Goal: Task Accomplishment & Management: Complete application form

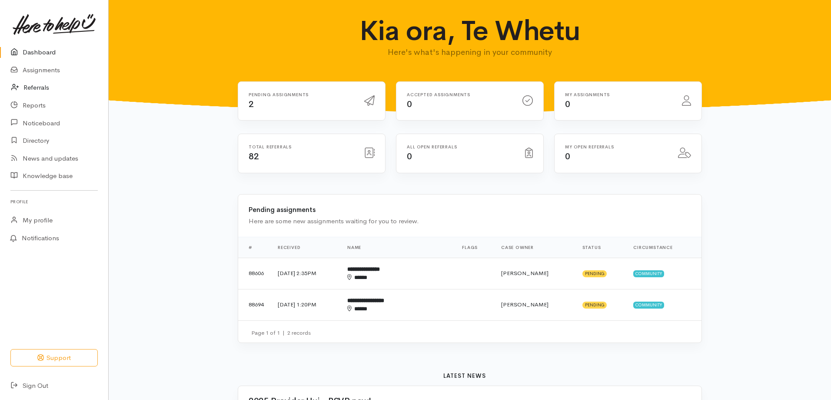
click at [28, 87] on link "Referrals" at bounding box center [54, 88] width 108 height 18
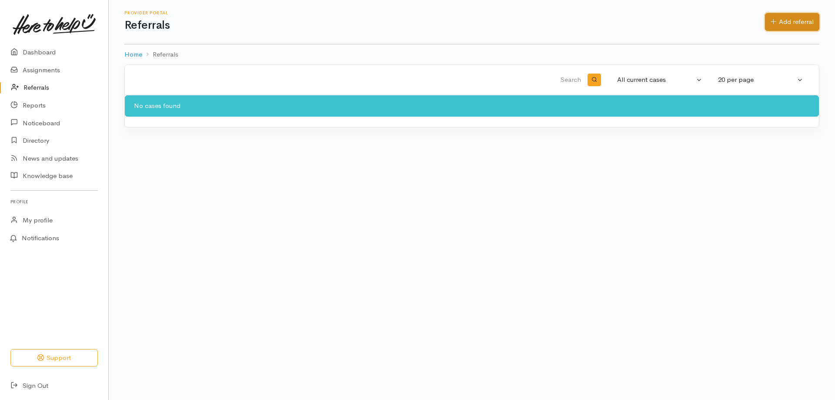
click at [783, 21] on link "Add referral" at bounding box center [792, 22] width 54 height 18
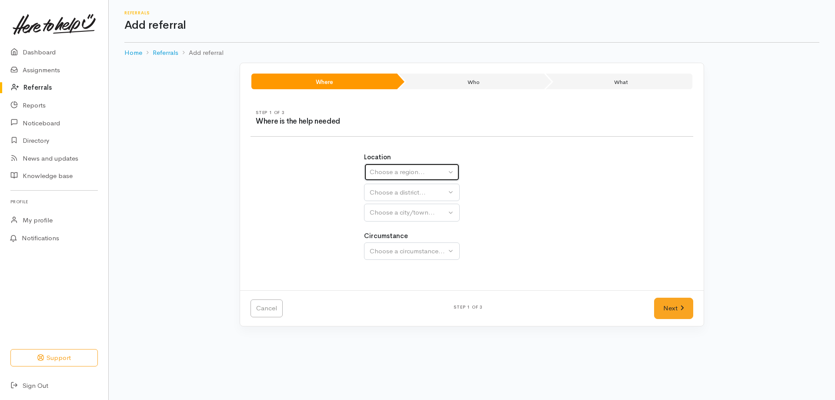
click at [452, 172] on button "Choose a region..." at bounding box center [412, 172] width 96 height 18
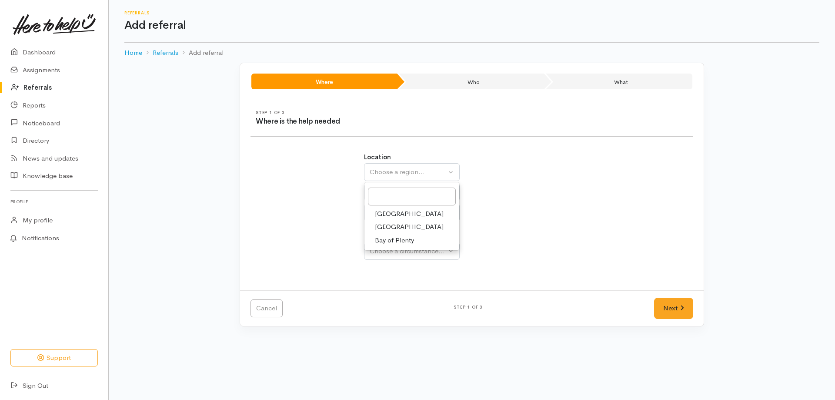
click at [397, 223] on span "Waikato" at bounding box center [409, 227] width 69 height 10
select select "3"
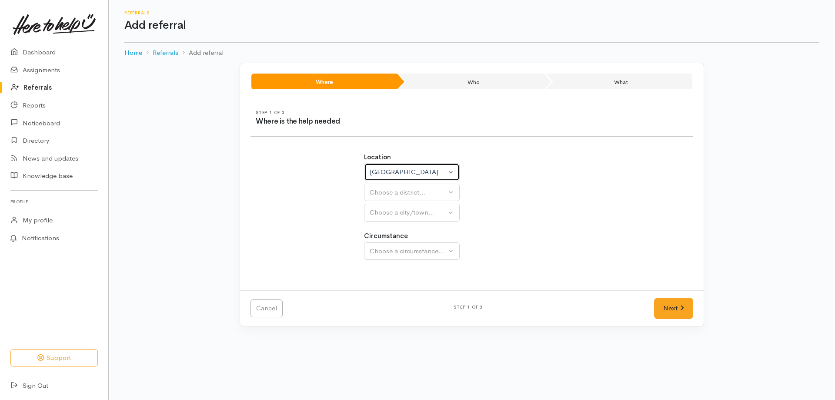
select select
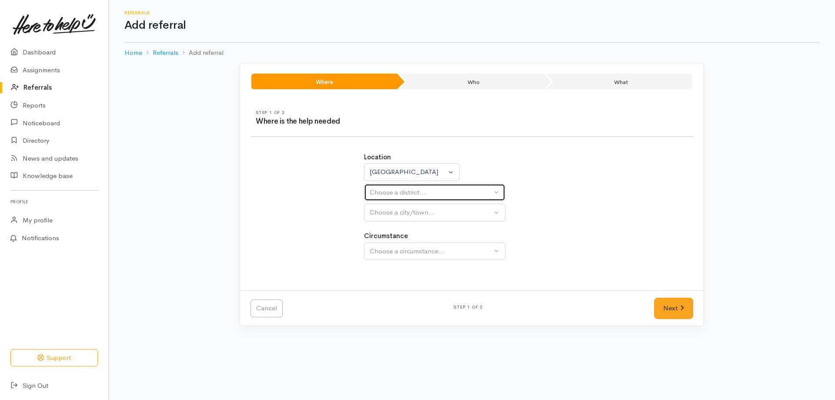
click at [437, 191] on div "Choose a district..." at bounding box center [431, 192] width 122 height 10
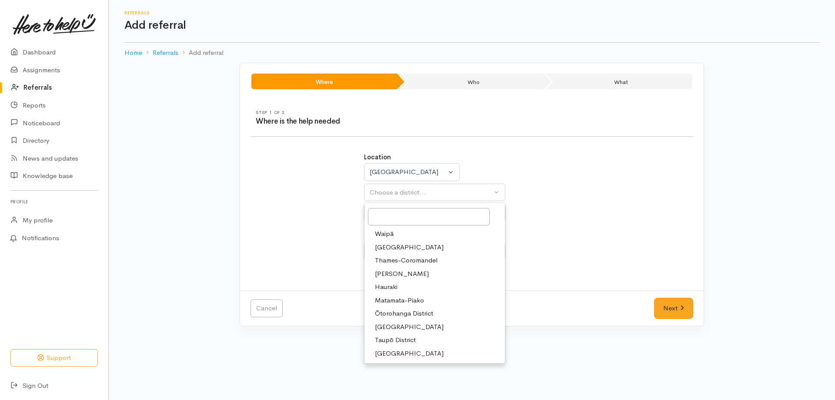
click at [402, 342] on span "Taupō District" at bounding box center [395, 340] width 41 height 10
select select "14"
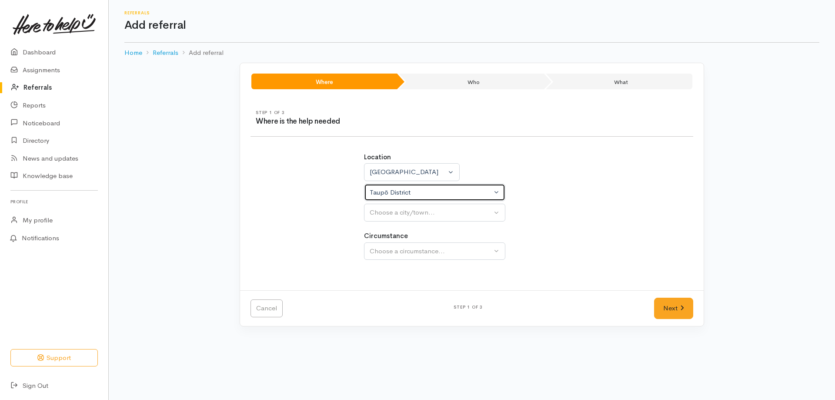
select select
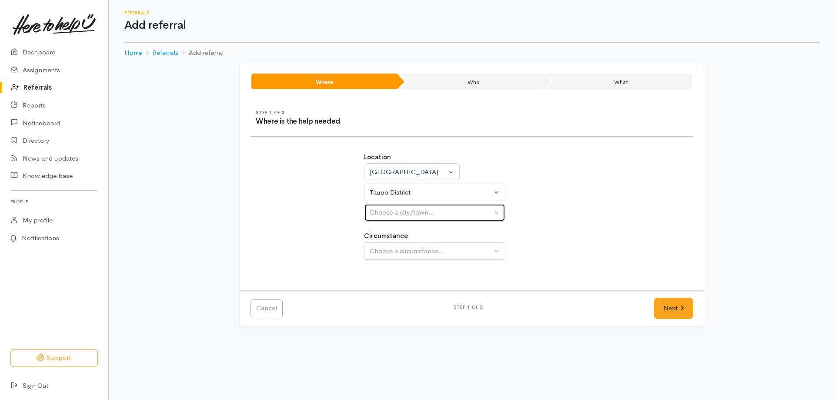
click at [442, 210] on div "Choose a city/town..." at bounding box center [431, 212] width 122 height 10
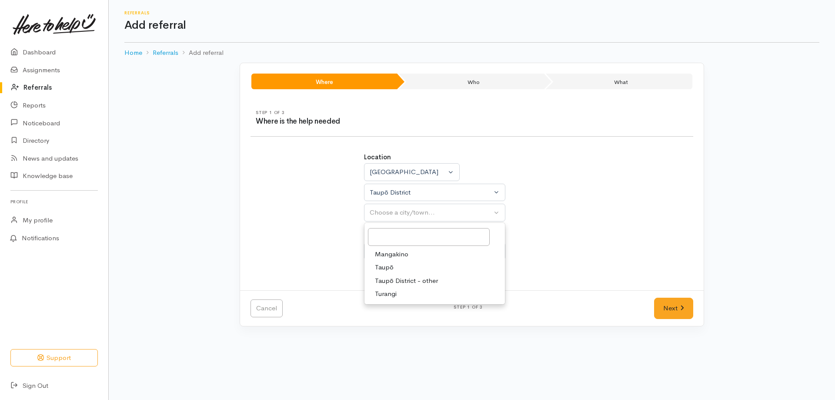
click at [403, 277] on span "Taupō District - other" at bounding box center [406, 281] width 63 height 10
select select "181"
select select
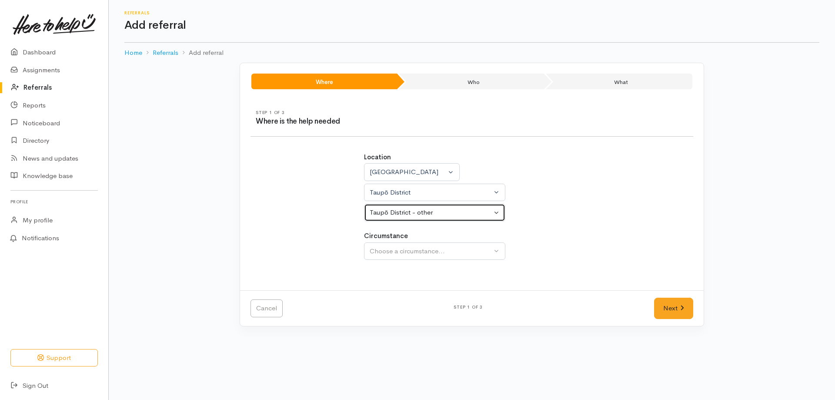
click at [467, 215] on div "Taupō District - other" at bounding box center [431, 212] width 122 height 10
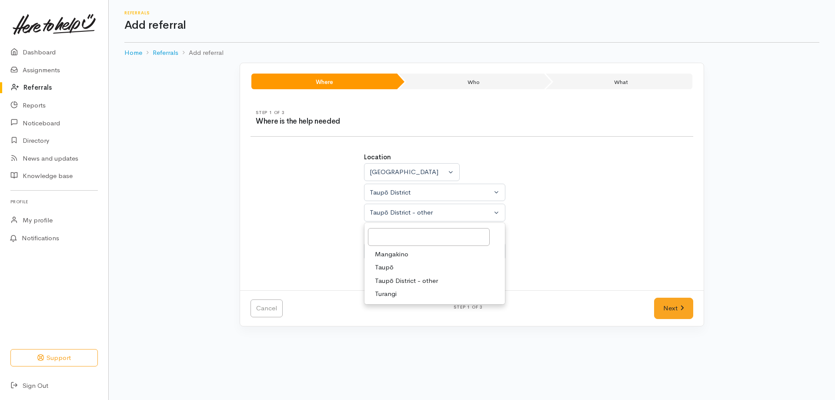
click at [378, 262] on span "Taupō" at bounding box center [384, 267] width 19 height 10
select select "183"
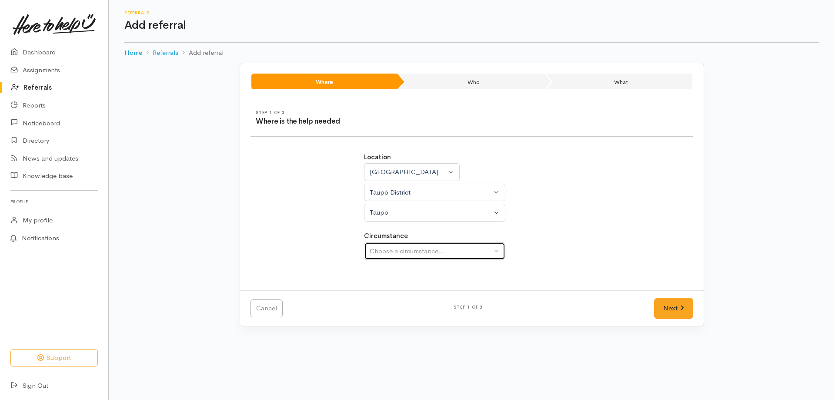
click at [415, 250] on div "Choose a circumstance..." at bounding box center [431, 251] width 122 height 10
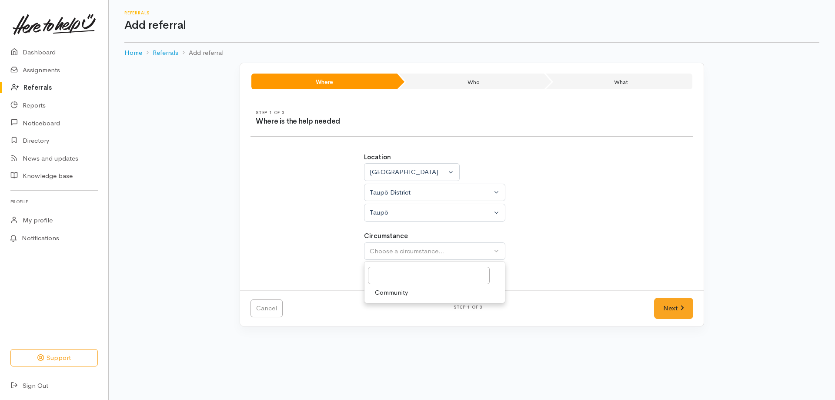
click at [397, 292] on span "Community" at bounding box center [391, 292] width 33 height 10
select select "2"
click at [654, 306] on link "Next" at bounding box center [673, 307] width 39 height 21
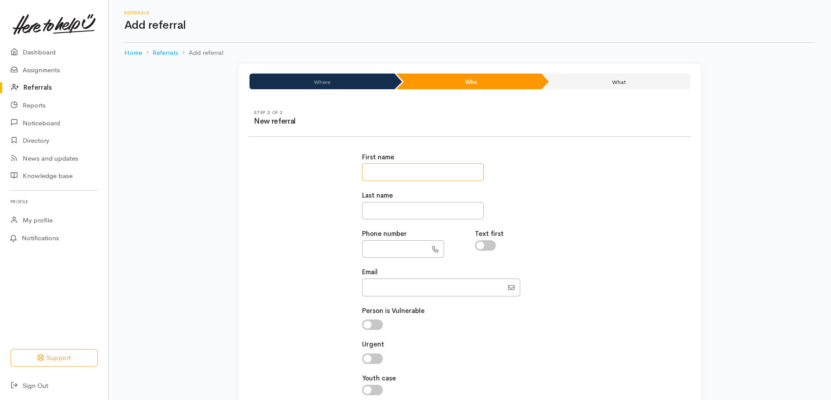
click at [387, 177] on input "text" at bounding box center [423, 172] width 122 height 18
type input "**********"
click at [405, 211] on input "text" at bounding box center [423, 211] width 122 height 18
type input "****"
click at [375, 242] on input "text" at bounding box center [394, 249] width 65 height 18
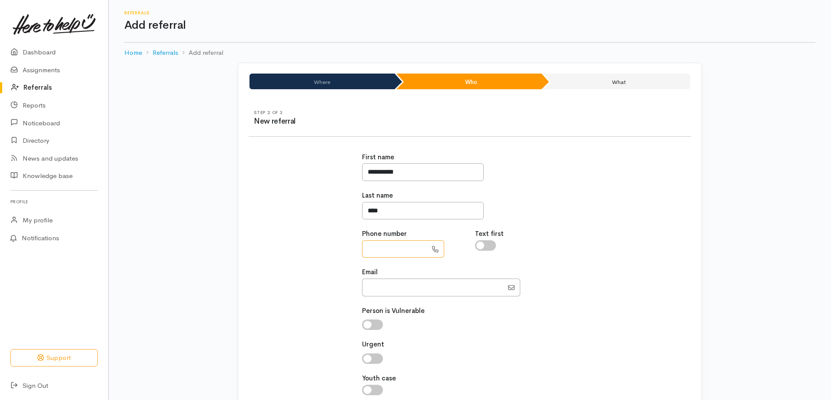
paste input "**********"
type input "**********"
click at [378, 288] on input "Email" at bounding box center [432, 287] width 141 height 18
click at [370, 283] on input "Email" at bounding box center [432, 287] width 141 height 18
paste input "sj.wall@icloud.com"
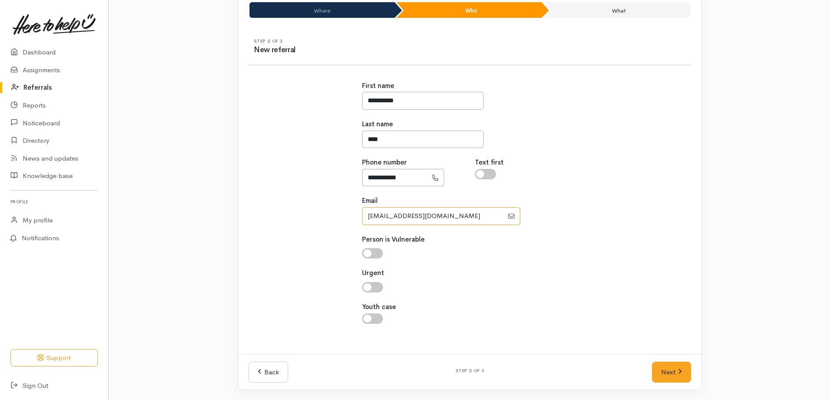
scroll to position [72, 0]
type input "sj.wall@icloud.com"
click at [368, 250] on input "checkbox" at bounding box center [372, 252] width 21 height 10
checkbox input "true"
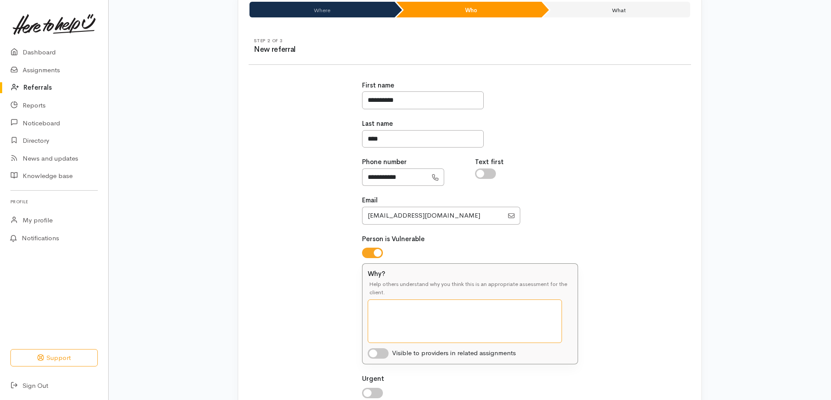
click at [380, 308] on textarea "Why?" at bounding box center [465, 320] width 194 height 43
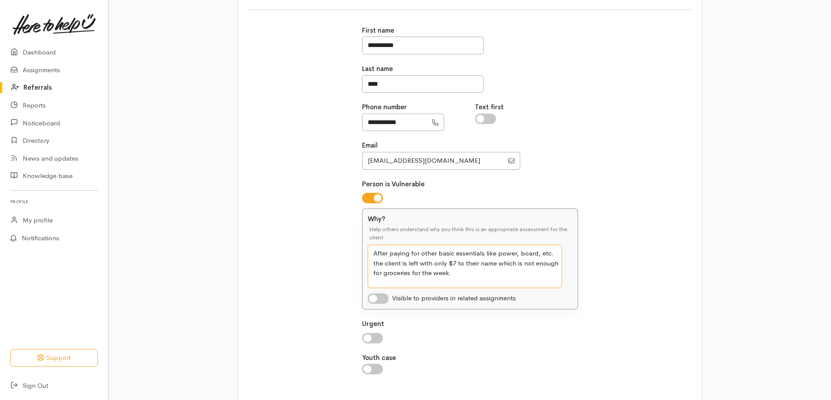
scroll to position [178, 0]
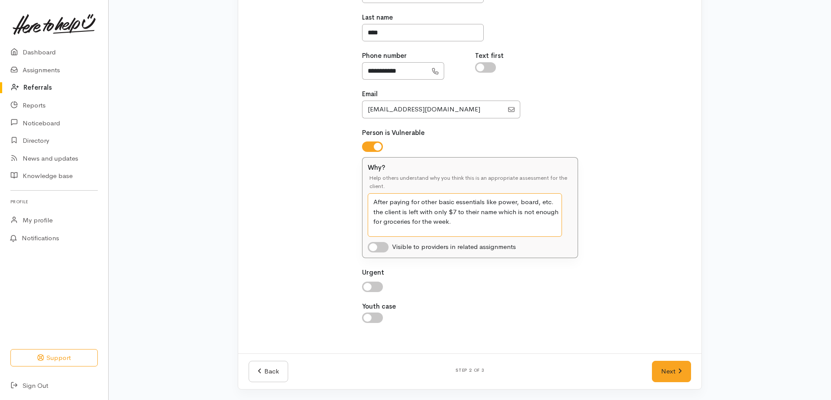
type textarea "After paying for other basic essentials like power, board, etc. the client is l…"
click at [372, 246] on input "checkbox" at bounding box center [378, 247] width 21 height 10
checkbox input "true"
click at [368, 281] on input "checkbox" at bounding box center [372, 286] width 21 height 10
checkbox input "true"
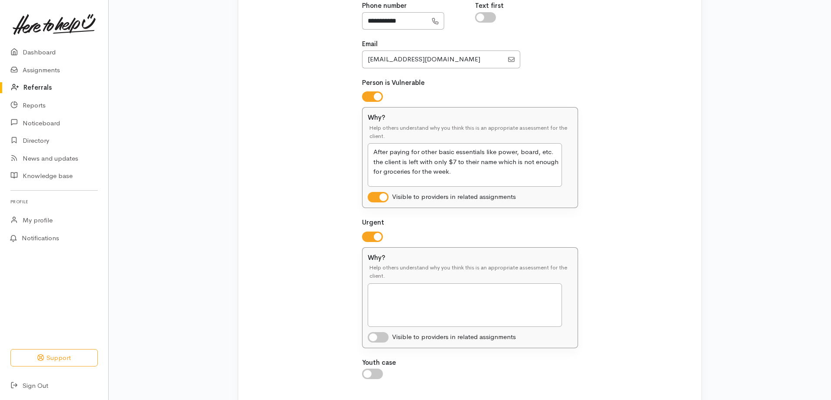
scroll to position [284, 0]
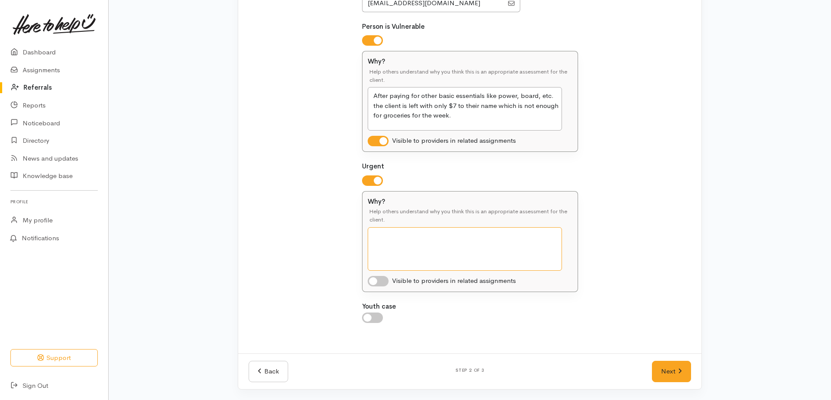
click at [391, 237] on textarea "Why?" at bounding box center [465, 248] width 194 height 43
type textarea "Client is living on the land, and a relative came and destroyed the property so…"
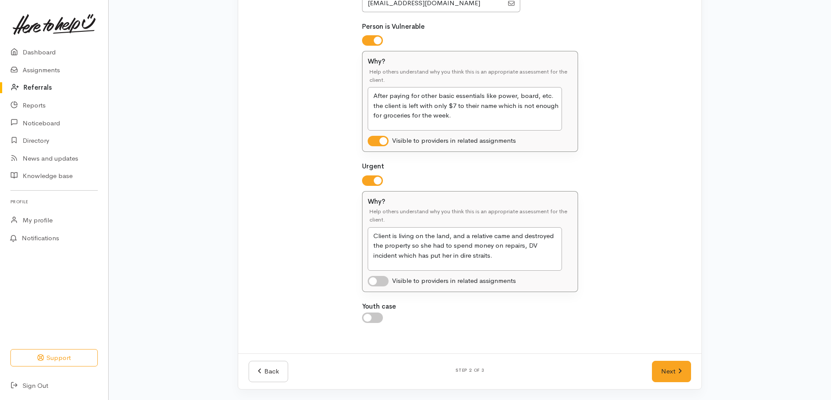
click at [369, 280] on input "checkbox" at bounding box center [378, 281] width 21 height 10
checkbox input "true"
click at [661, 371] on link "Next" at bounding box center [671, 370] width 39 height 21
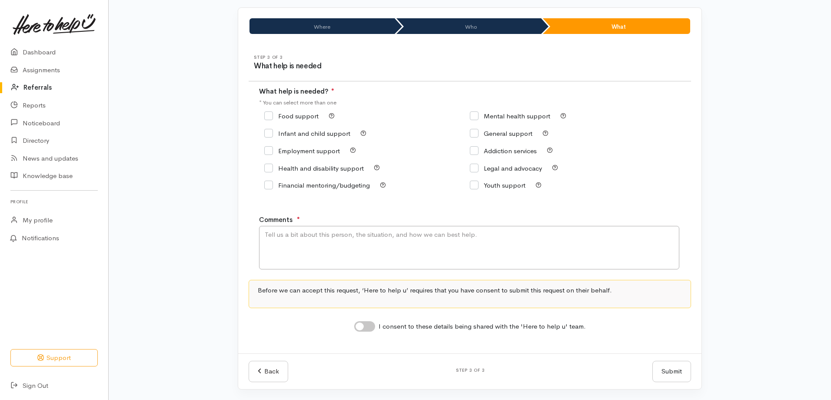
scroll to position [55, 0]
click at [272, 115] on input "Food support" at bounding box center [291, 116] width 54 height 7
checkbox input "true"
click at [299, 241] on textarea "Comments" at bounding box center [469, 247] width 420 height 43
click at [369, 233] on textarea "This person has been engaged with Taupo Budget House since" at bounding box center [469, 247] width 420 height 43
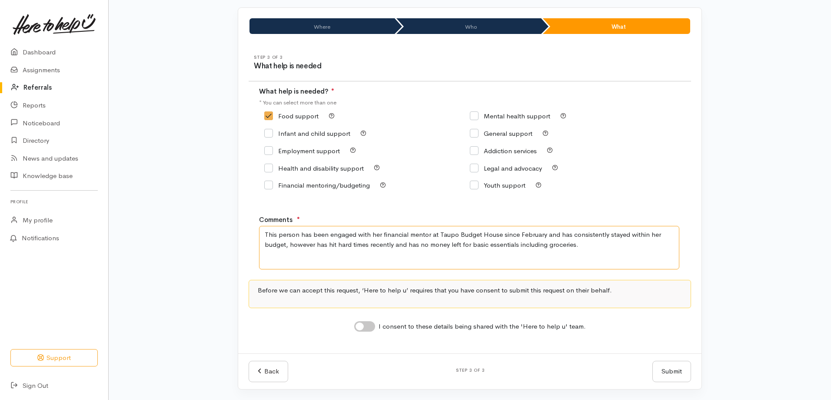
type textarea "This person has been engaged with her financial mentor at Taupo Budget House si…"
click at [359, 329] on input "I consent to these details being shared with the 'Here to help u' team." at bounding box center [364, 326] width 21 height 10
checkbox input "true"
click at [298, 233] on textarea "This person has been engaged with her financial mentor at Taupo Budget House si…" at bounding box center [469, 247] width 420 height 43
click at [528, 235] on textarea "Client has been engaged with her financial mentor at Taupo Budget House since F…" at bounding box center [469, 247] width 420 height 43
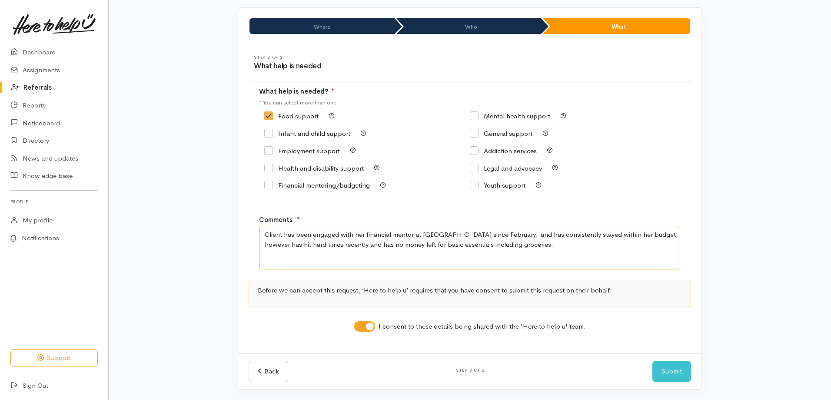
click at [366, 246] on textarea "Client has been engaged with her financial mentor at Taupo Budget House since F…" at bounding box center [469, 247] width 420 height 43
click at [537, 248] on textarea "Client has been engaged with her financial mentor at Taupo Budget House since F…" at bounding box center [469, 247] width 420 height 43
type textarea "Client has been engaged with her financial mentor at Taupo Budget House since F…"
click at [668, 366] on button "Submit" at bounding box center [672, 370] width 39 height 21
